Goal: Find contact information: Find contact information

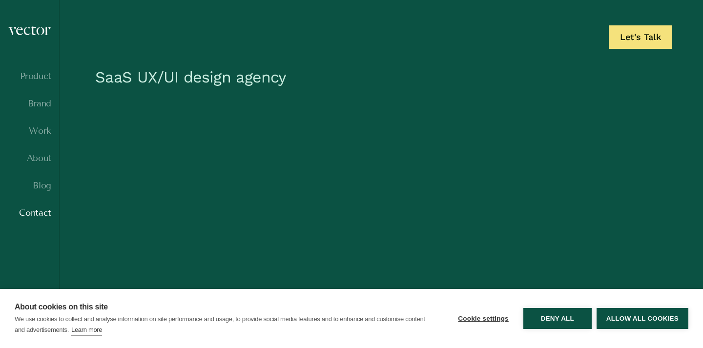
click at [37, 215] on link "Contact" at bounding box center [29, 213] width 43 height 10
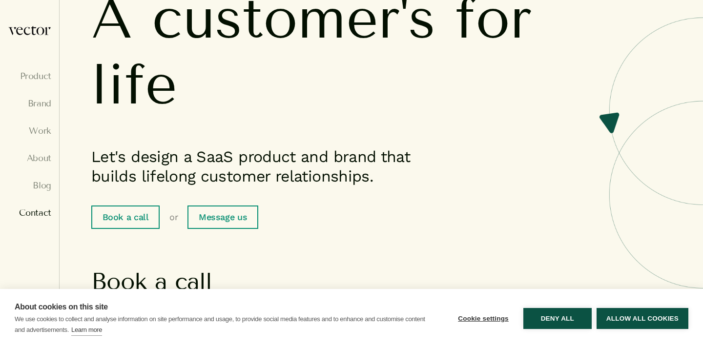
scroll to position [125, 0]
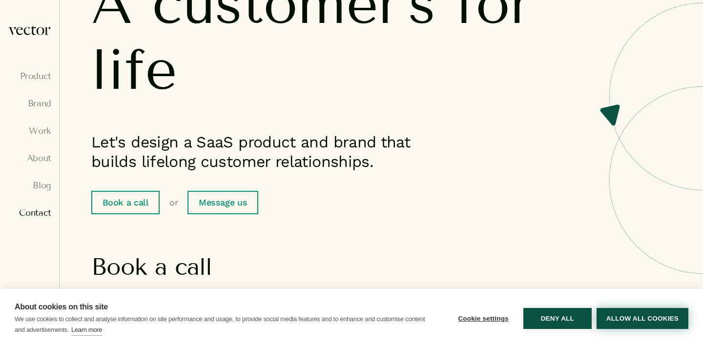
click at [617, 312] on button "Allow all cookies" at bounding box center [642, 318] width 92 height 21
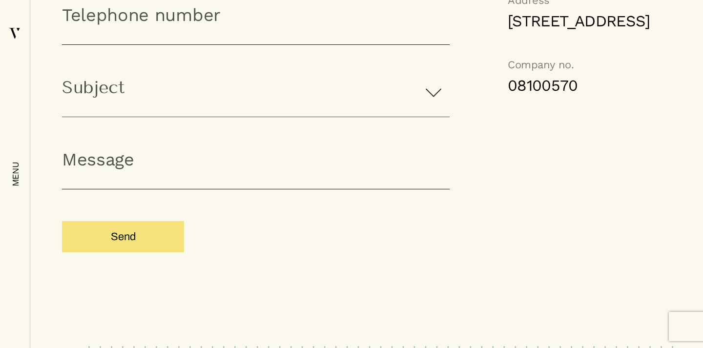
scroll to position [984, 0]
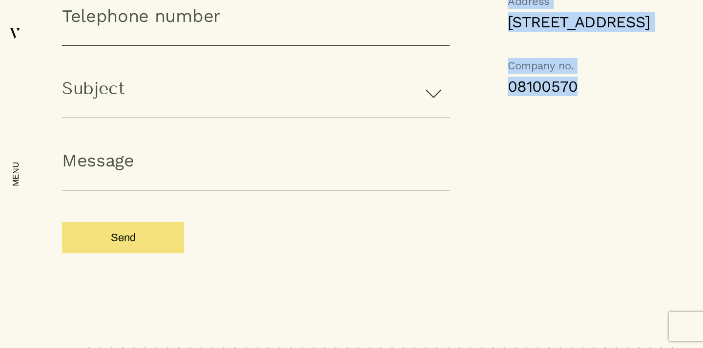
drag, startPoint x: 504, startPoint y: 125, endPoint x: 592, endPoint y: 127, distance: 87.8
click at [592, 127] on div "Telephone 020 3962 2422 Email [EMAIL_ADDRESS][DOMAIN_NAME] Address [STREET_ADDR…" at bounding box center [548, 76] width 198 height 463
click at [592, 96] on link "08100570" at bounding box center [577, 87] width 140 height 20
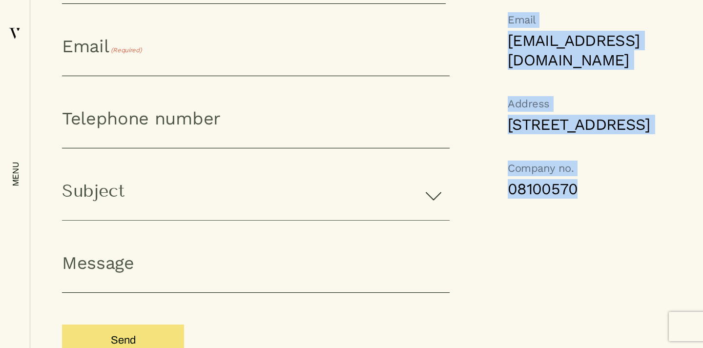
scroll to position [885, 0]
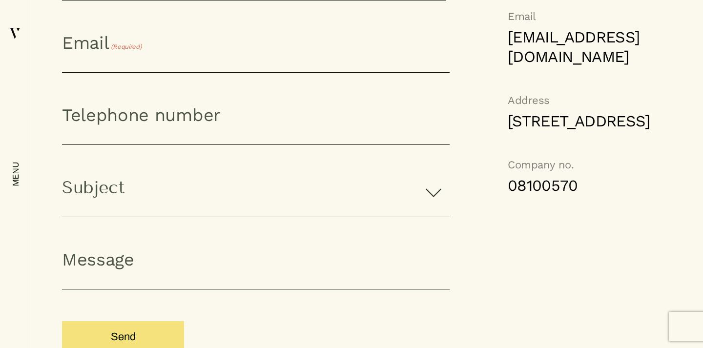
click at [507, 255] on div "Telephone 020 3962 2422 Email [EMAIL_ADDRESS][DOMAIN_NAME] Address [STREET_ADDR…" at bounding box center [548, 175] width 198 height 463
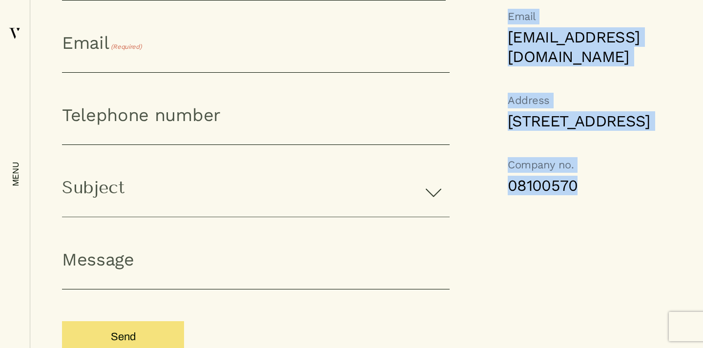
drag, startPoint x: 507, startPoint y: 232, endPoint x: 575, endPoint y: 233, distance: 67.8
click at [575, 233] on div "Telephone 020 3962 2422 Email [EMAIL_ADDRESS][DOMAIN_NAME] Address [STREET_ADDR…" at bounding box center [548, 175] width 198 height 463
click at [575, 195] on link "08100570" at bounding box center [577, 186] width 140 height 20
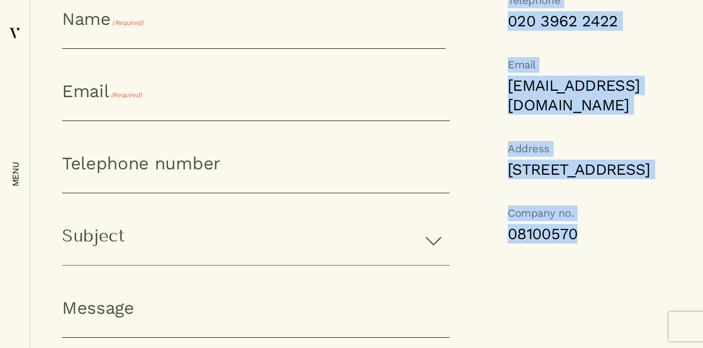
scroll to position [906, 0]
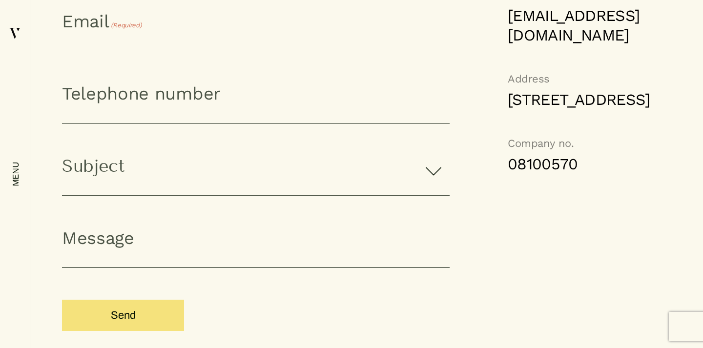
click at [518, 249] on div "Telephone 020 3962 2422 Email [EMAIL_ADDRESS][DOMAIN_NAME] Address [STREET_ADDR…" at bounding box center [548, 154] width 198 height 463
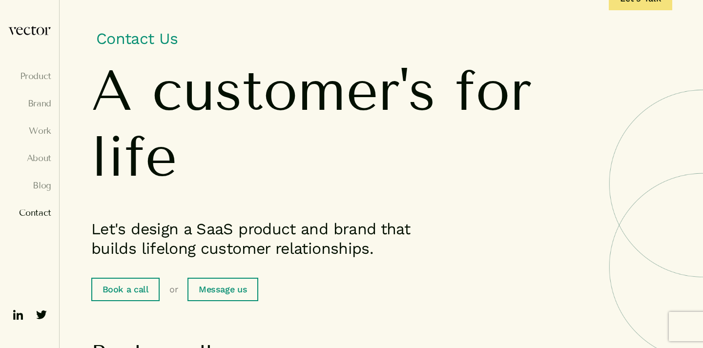
scroll to position [45, 0]
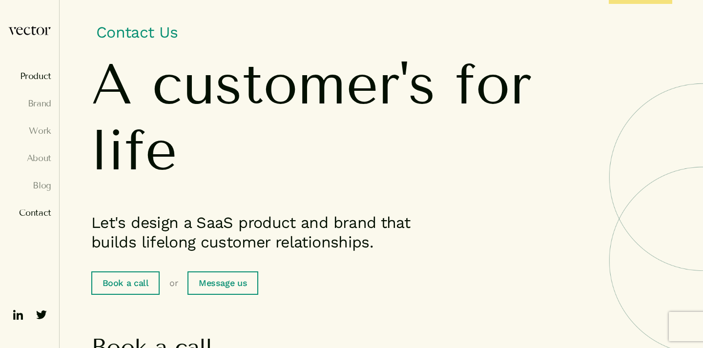
click at [39, 77] on link "Product" at bounding box center [29, 76] width 43 height 10
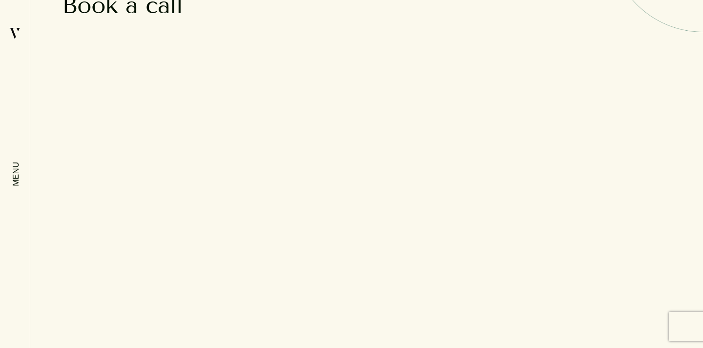
scroll to position [367, 0]
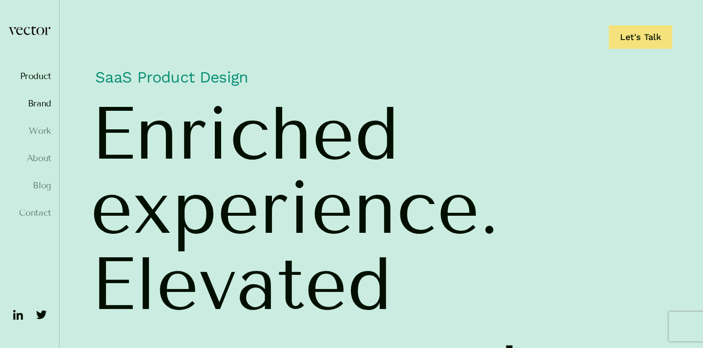
click at [33, 102] on link "Brand" at bounding box center [29, 104] width 43 height 10
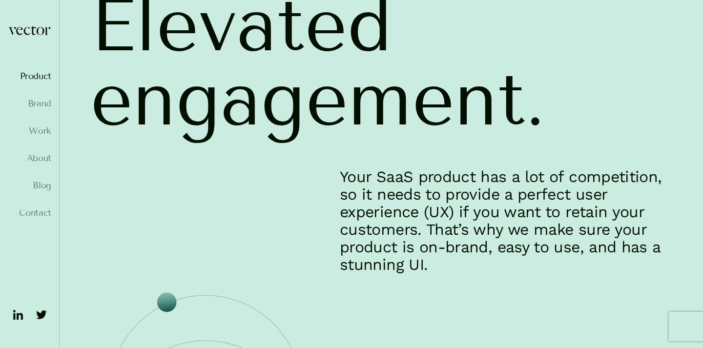
scroll to position [260, 0]
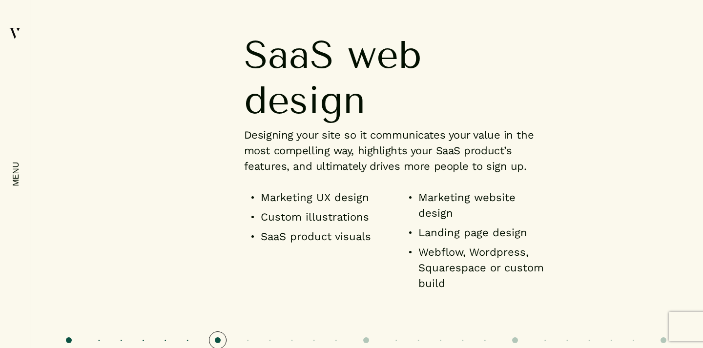
scroll to position [1711, 0]
